Goal: Information Seeking & Learning: Learn about a topic

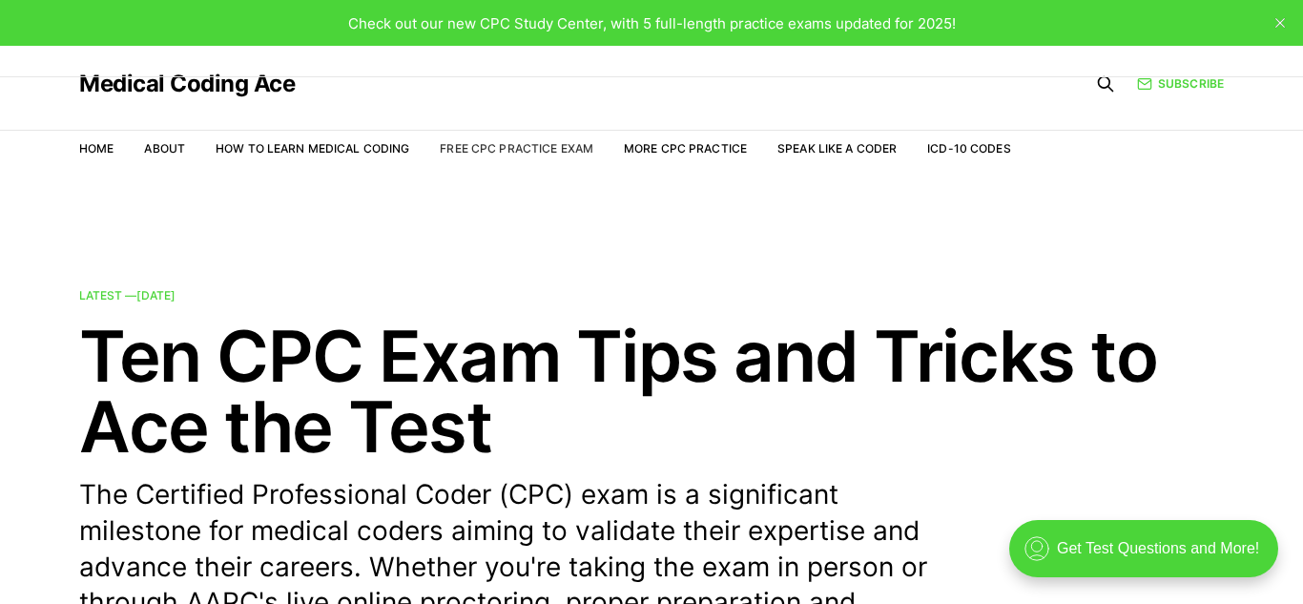
click at [552, 149] on link "Free CPC Practice Exam" at bounding box center [517, 148] width 154 height 14
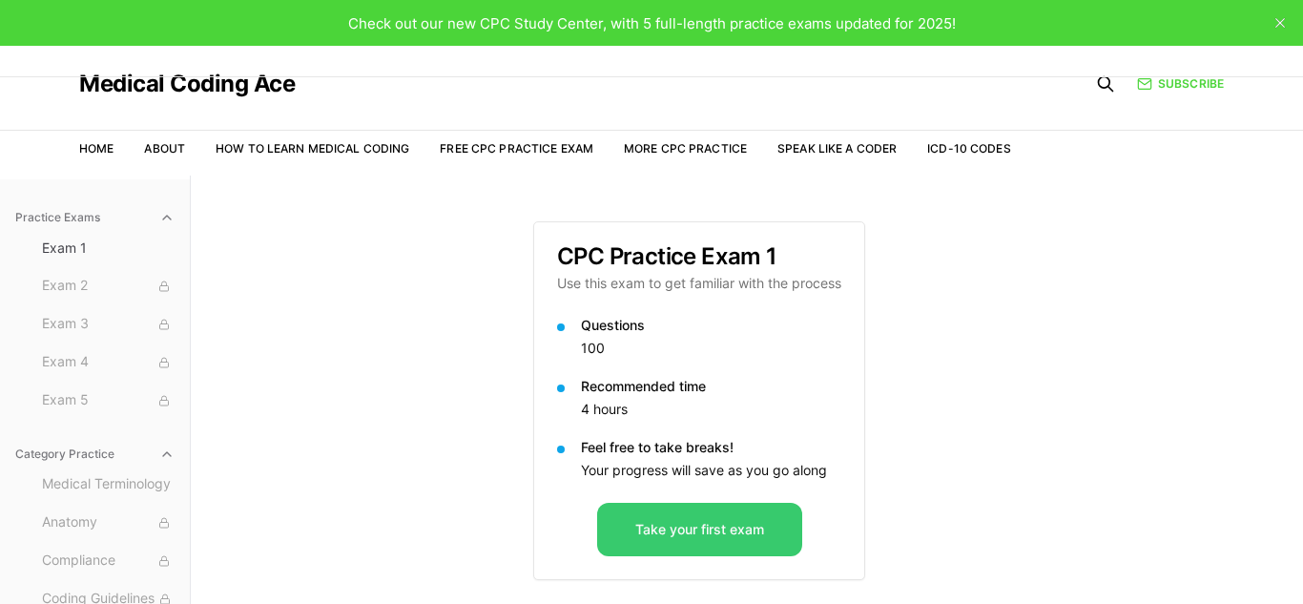
click at [763, 524] on button "Take your first exam" at bounding box center [699, 529] width 205 height 53
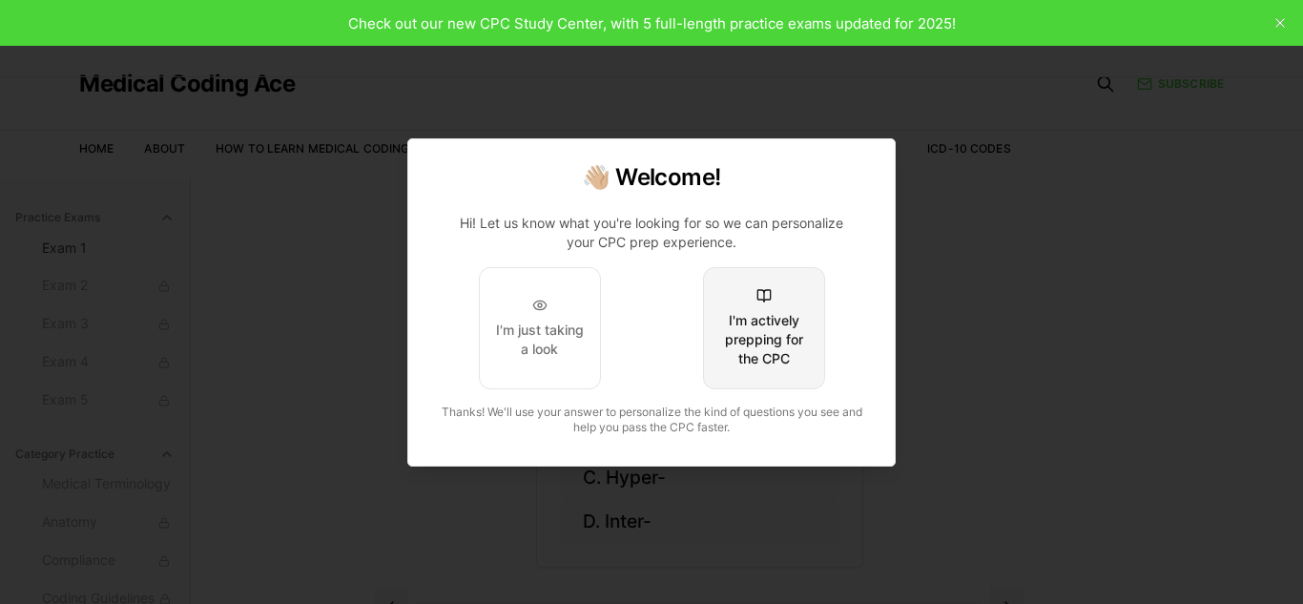
click at [764, 352] on div "I'm actively prepping for the CPC" at bounding box center [764, 339] width 90 height 57
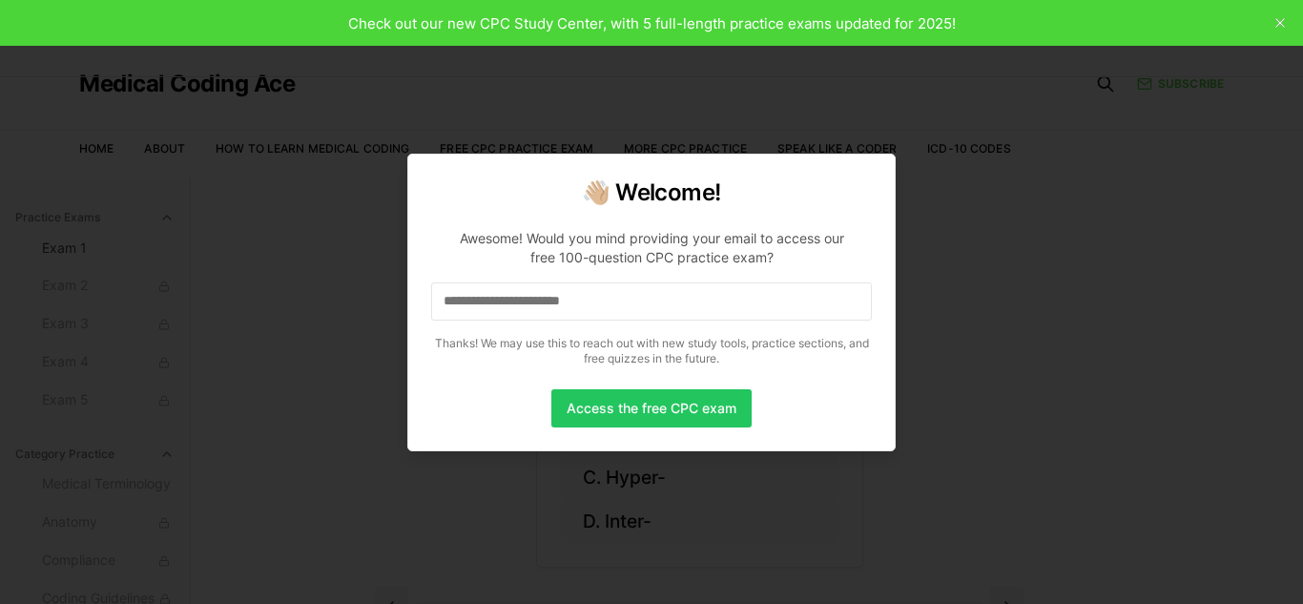
click at [686, 314] on input at bounding box center [651, 301] width 441 height 38
click at [650, 412] on button "Access the free CPC exam" at bounding box center [651, 408] width 200 height 38
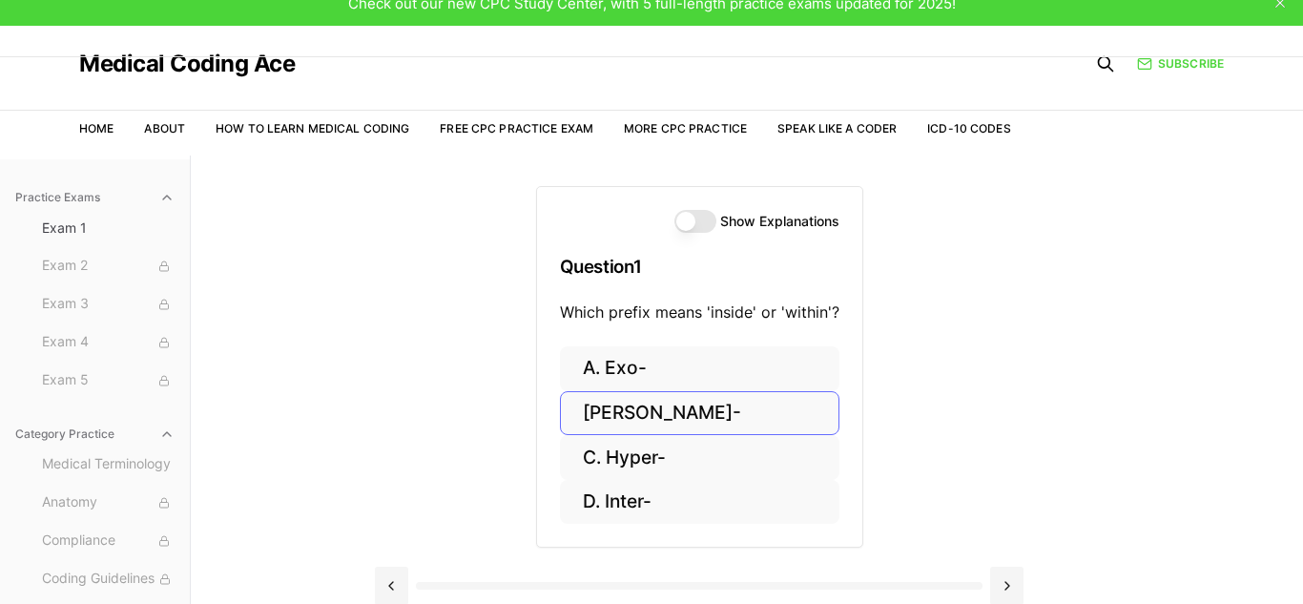
scroll to position [28, 0]
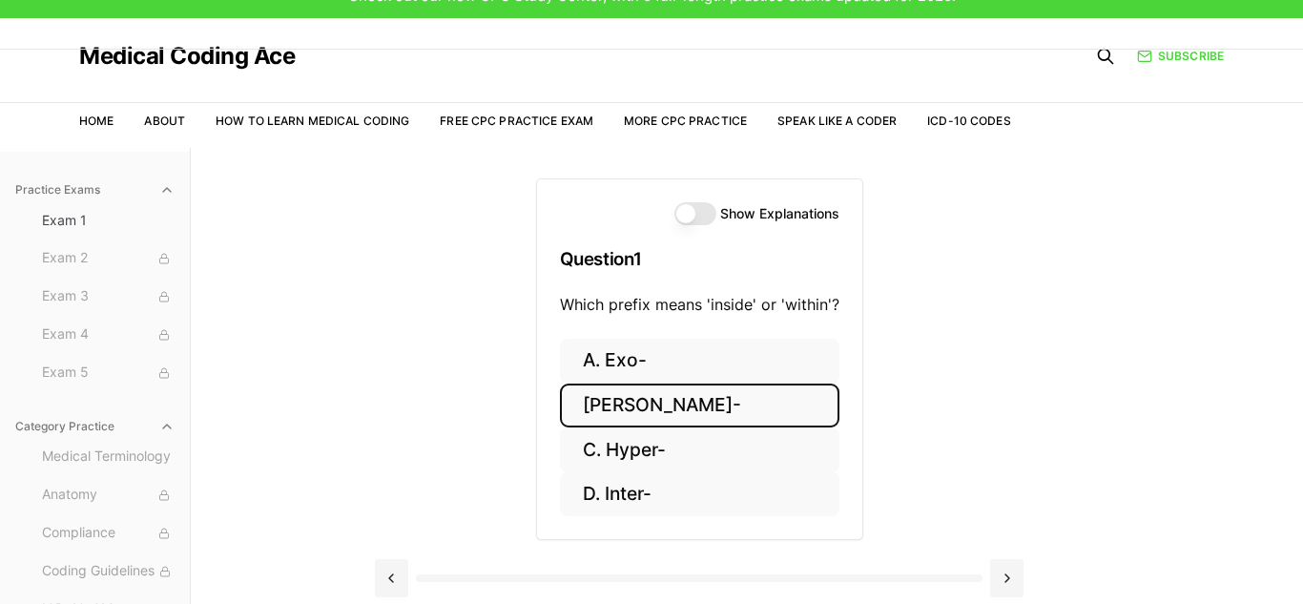
click at [661, 412] on button "[PERSON_NAME]-" at bounding box center [699, 405] width 279 height 45
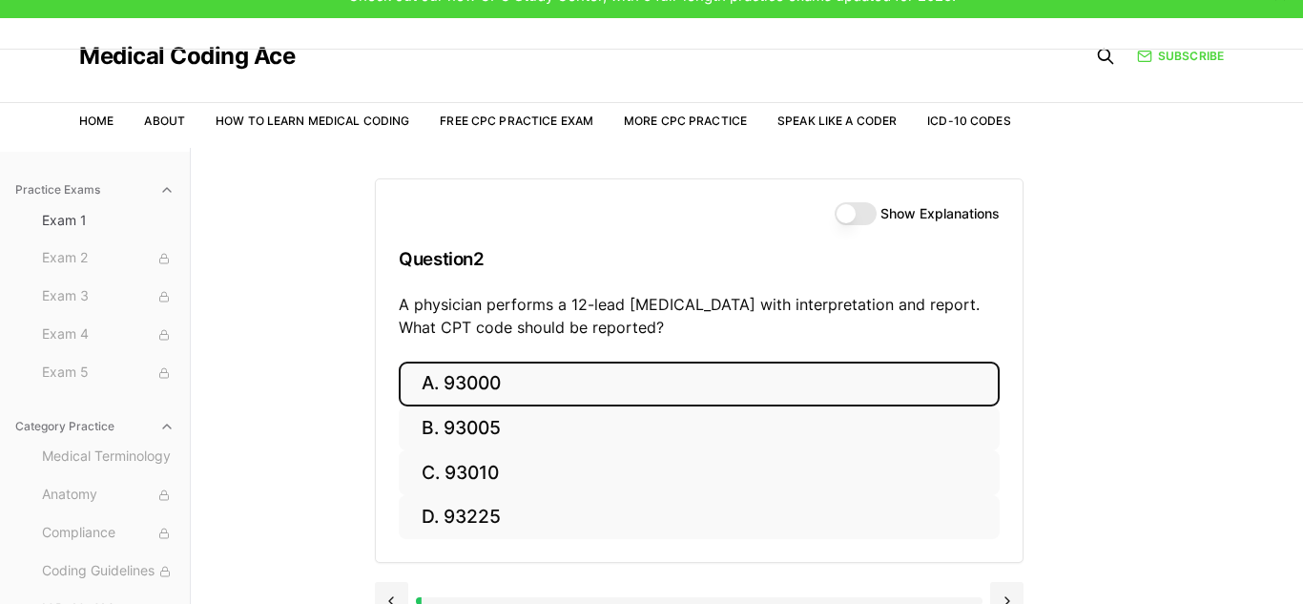
click at [446, 387] on button "A. 93000" at bounding box center [699, 383] width 601 height 45
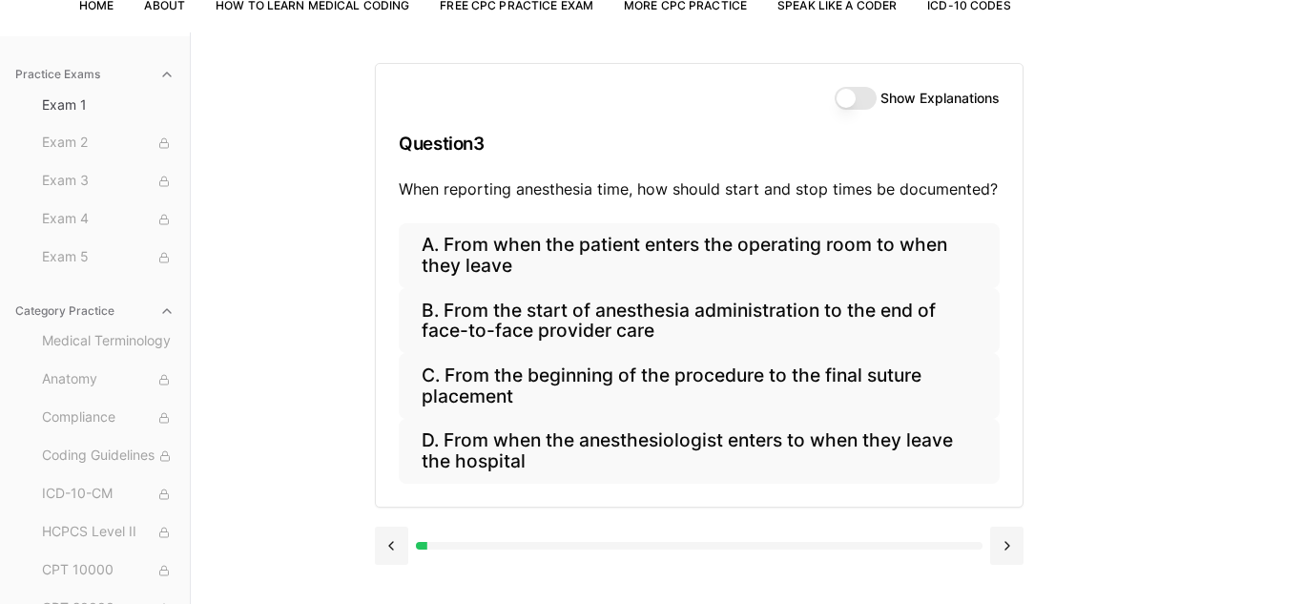
scroll to position [146, 0]
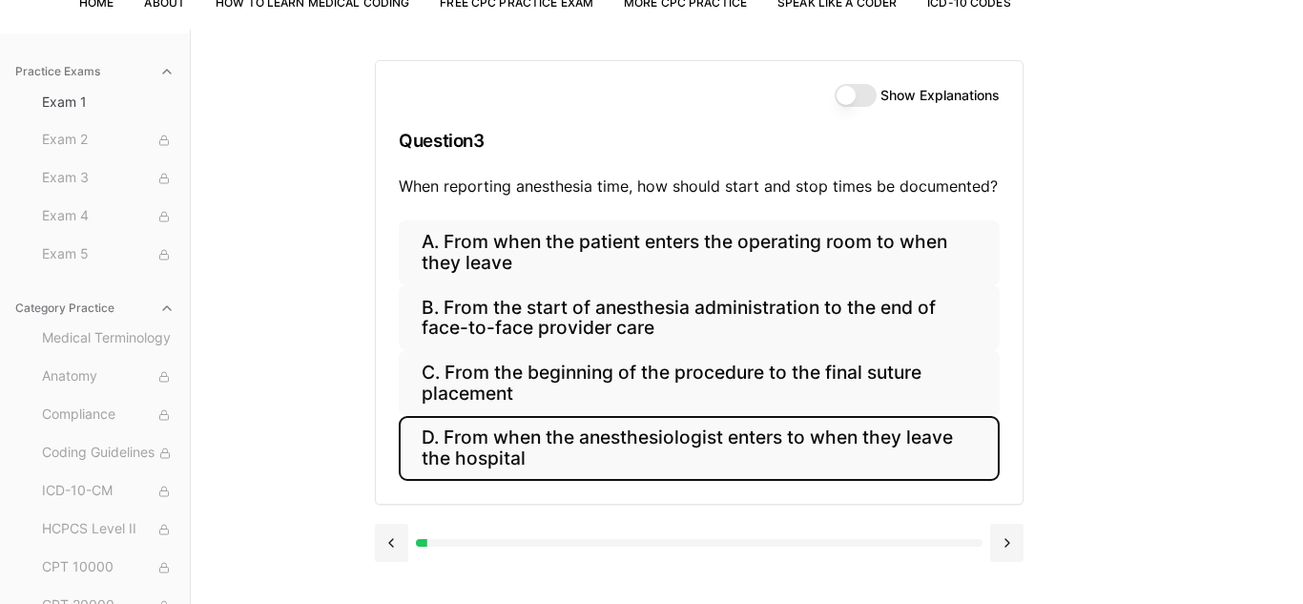
click at [622, 464] on button "D. From when the anesthesiologist enters to when they leave the hospital" at bounding box center [699, 448] width 601 height 65
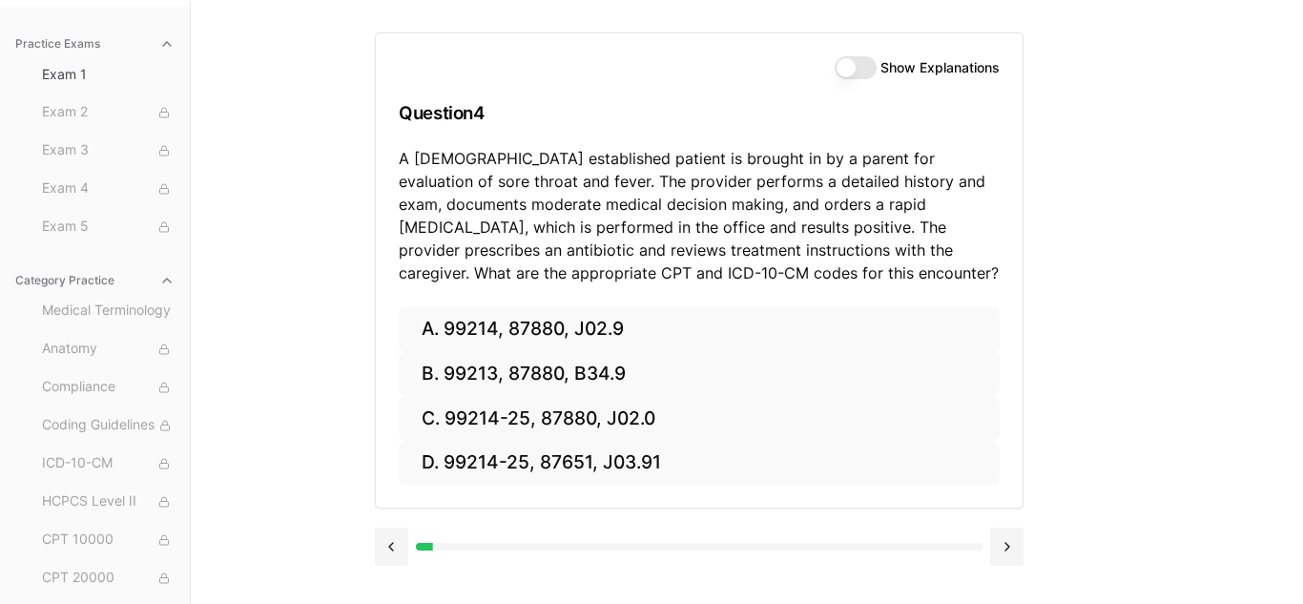
scroll to position [175, 0]
